Goal: Task Accomplishment & Management: Use online tool/utility

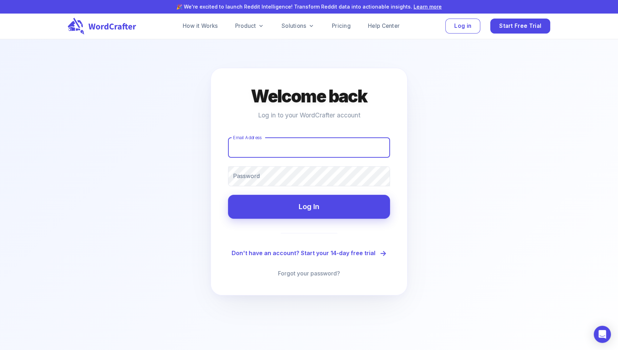
type input "[EMAIL_ADDRESS][DOMAIN_NAME]"
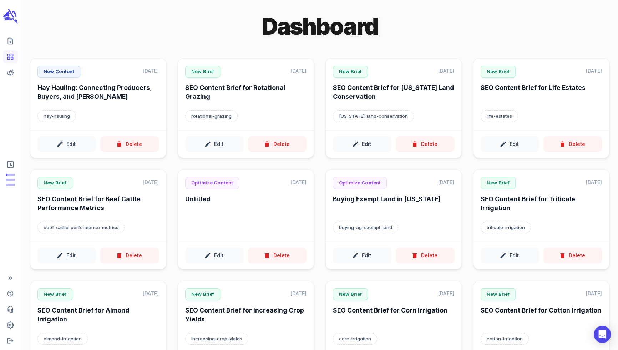
click at [7, 39] on icon "Create new content" at bounding box center [10, 40] width 7 height 7
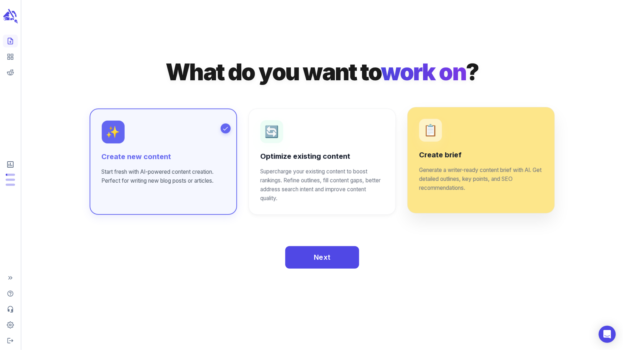
click at [457, 184] on p "Generate a writer-ready content brief with AI. Get detailed outlines, key point…" at bounding box center [481, 179] width 124 height 27
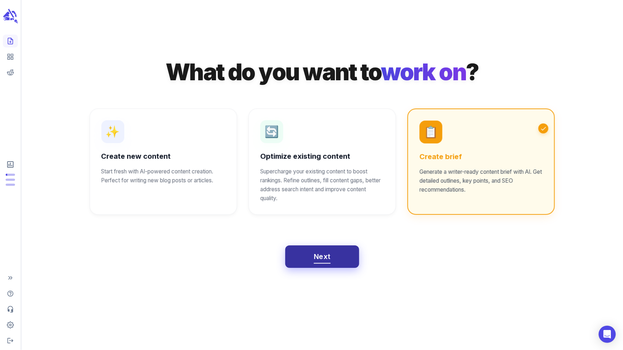
click at [326, 258] on span "Next" at bounding box center [322, 257] width 17 height 12
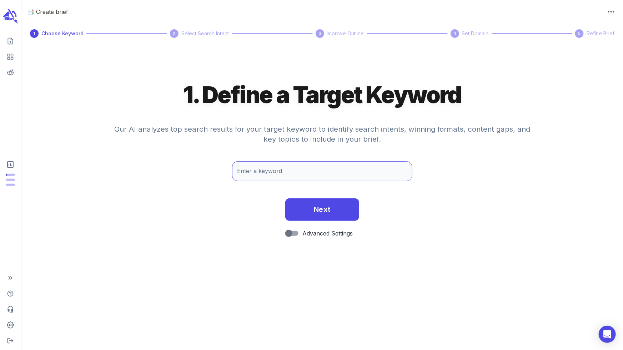
click at [326, 177] on input "Enter a keyword" at bounding box center [322, 171] width 181 height 20
type input "cattle health records"
